Goal: Find specific page/section: Find specific page/section

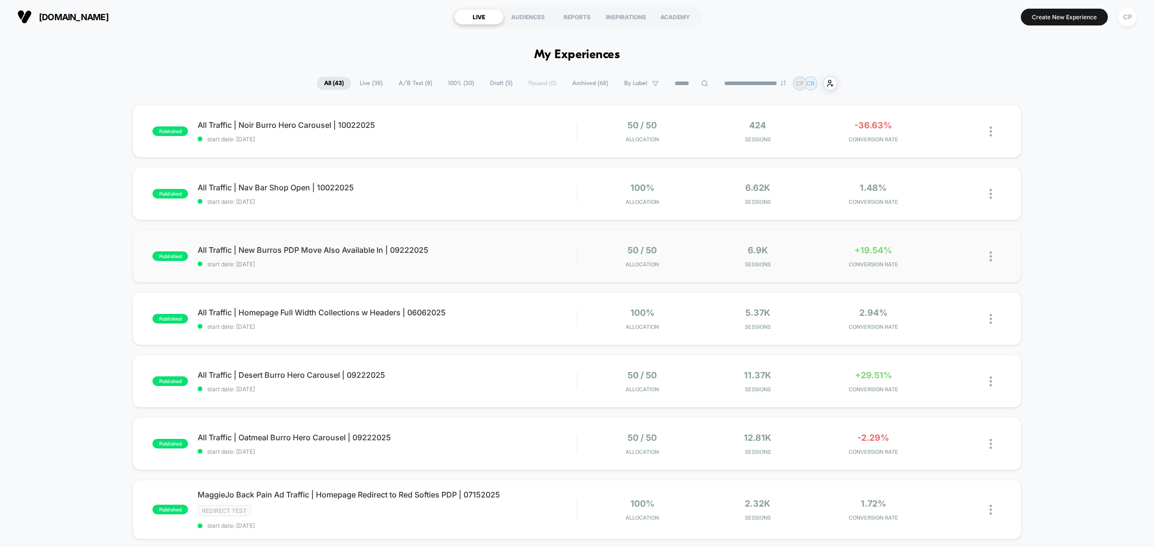
click at [422, 267] on div "published All Traffic | New Burros PDP Move Also Available In | 09222025 start …" at bounding box center [577, 256] width 888 height 53
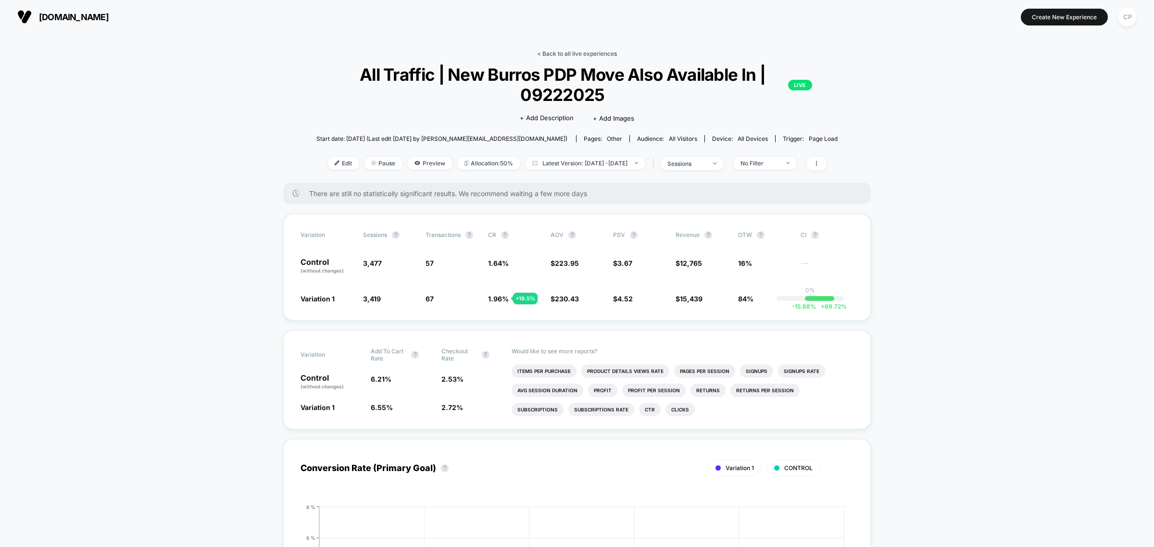
click at [563, 51] on link "< Back to all live experiences" at bounding box center [577, 53] width 80 height 7
